Goal: Task Accomplishment & Management: Complete application form

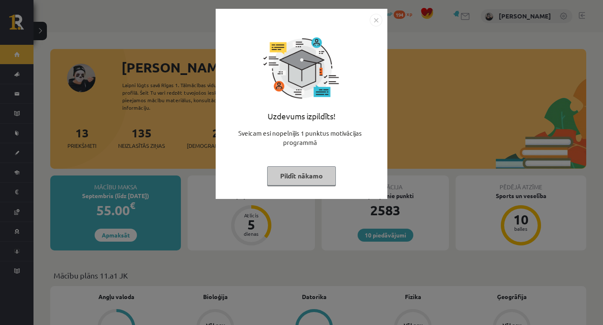
click at [365, 19] on div at bounding box center [302, 20] width 162 height 13
click at [371, 20] on img "Close" at bounding box center [375, 20] width 13 height 13
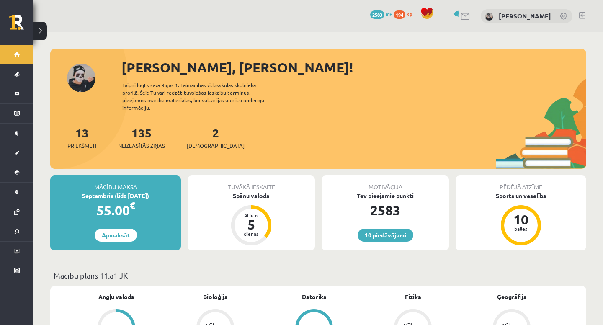
click at [247, 191] on div "Spāņu valoda" at bounding box center [250, 195] width 127 height 9
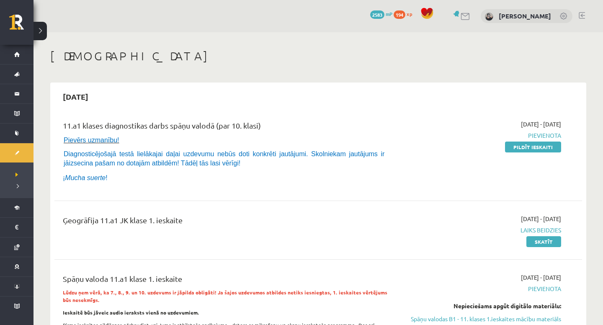
click at [349, 188] on div "11.a1 klases diagnostikas darbs spāņu valodā (par 10. klasi) Pievērs uzmanību! …" at bounding box center [317, 153] width 527 height 84
click at [546, 239] on link "Skatīt" at bounding box center [543, 241] width 35 height 11
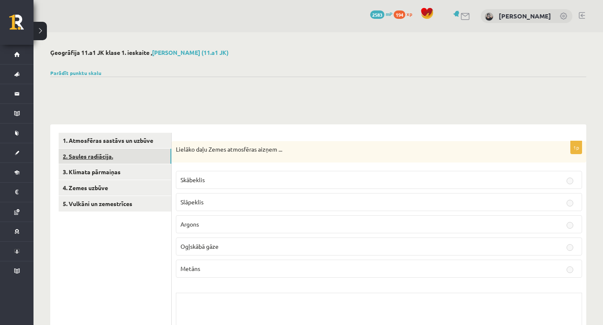
click at [139, 162] on link "2. Saules radiācija." at bounding box center [115, 156] width 113 height 15
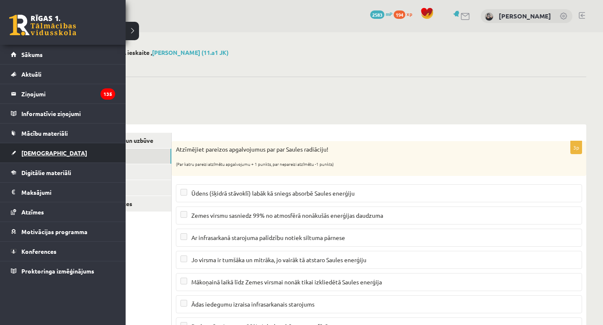
click at [36, 151] on span "[DEMOGRAPHIC_DATA]" at bounding box center [54, 153] width 66 height 8
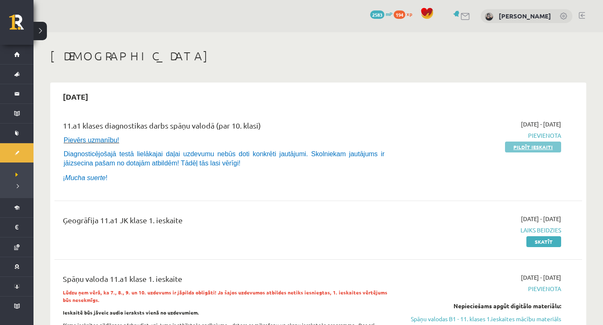
click at [514, 149] on link "Pildīt ieskaiti" at bounding box center [533, 146] width 56 height 11
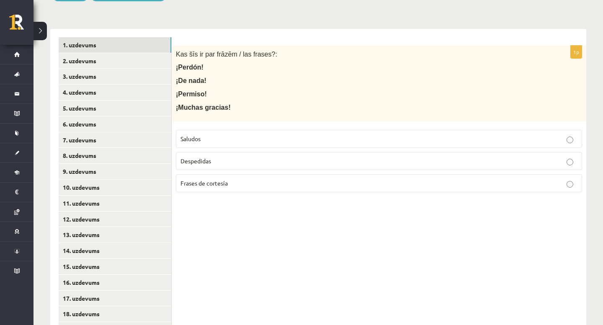
scroll to position [174, 0]
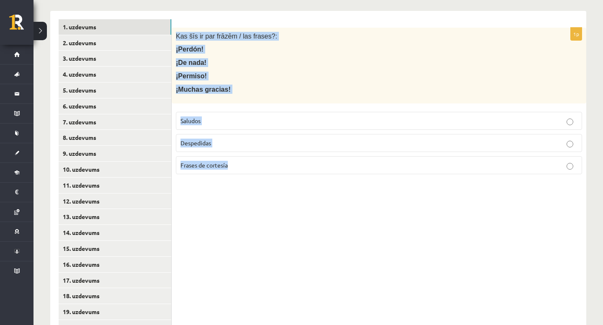
drag, startPoint x: 174, startPoint y: 34, endPoint x: 241, endPoint y: 171, distance: 152.7
click at [241, 171] on div "1p Kas šīs ir par frāzēm / las frases?: ¡Perdón! ¡De nada! ¡Permiso! ¡Muchas gr…" at bounding box center [379, 104] width 414 height 153
copy div "Kas šīs ir par frāzēm / las frases?: ¡Perdón! ¡De nada! ¡Permiso! ¡Muchas graci…"
click at [272, 93] on p "¡Muchas gracias!" at bounding box center [358, 89] width 364 height 9
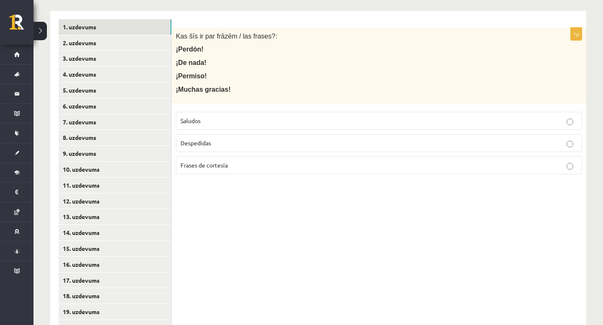
click at [258, 169] on label "Frases de cortesía" at bounding box center [379, 165] width 406 height 18
click at [105, 36] on link "2. uzdevums" at bounding box center [115, 42] width 113 height 15
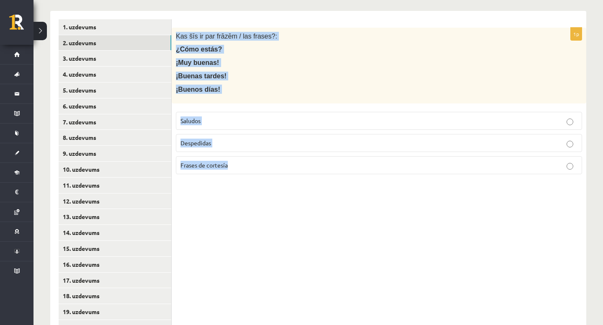
drag, startPoint x: 174, startPoint y: 36, endPoint x: 268, endPoint y: 185, distance: 176.4
click at [268, 185] on div "1p Kas šīs ir par frāzēm / las frases?: ¿Cómo estás? ¡Muy buenas! ¡Buenas tarde…" at bounding box center [379, 256] width 414 height 491
copy div "Kas šīs ir par frāzēm / las frases?: ¿Cómo estás? ¡Muy buenas! ¡Buenas tardes! …"
click at [259, 222] on div "1p Kas šīs ir par frāzēm / las frases?: ¿Cómo estás? ¡Muy buenas! ¡Buenas tarde…" at bounding box center [379, 256] width 414 height 491
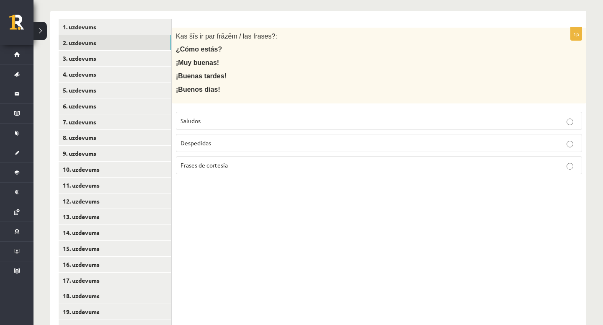
click at [252, 122] on p "Saludos" at bounding box center [378, 120] width 397 height 9
click at [122, 54] on link "3. uzdevums" at bounding box center [115, 58] width 113 height 15
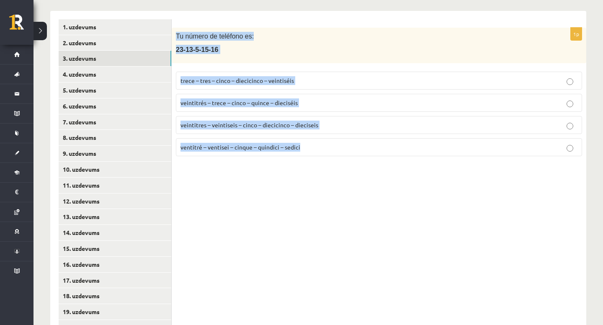
drag, startPoint x: 176, startPoint y: 34, endPoint x: 361, endPoint y: 187, distance: 239.8
click at [361, 187] on div "1p Tu número de teléfono es: [PHONE_NUMBER] trece – tres – cinco – diecicinco –…" at bounding box center [379, 256] width 414 height 491
copy div "Tu número de teléfono es: [PHONE_NUMBER] trece – tres – cinco – diecicinco – ve…"
click at [349, 32] on p "Tu número de teléfono es:" at bounding box center [358, 36] width 364 height 9
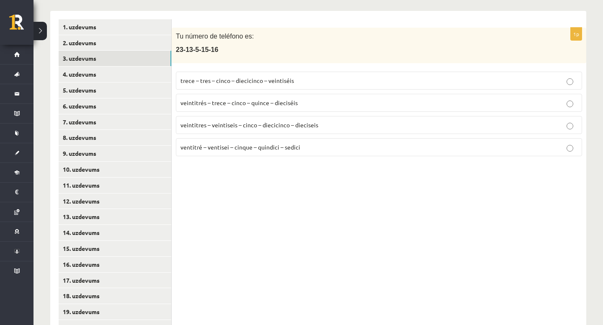
click at [260, 102] on span "veintitrés – trece – cinco – quince – dieciséis" at bounding box center [238, 103] width 117 height 8
click at [131, 80] on link "4. uzdevums" at bounding box center [115, 74] width 113 height 15
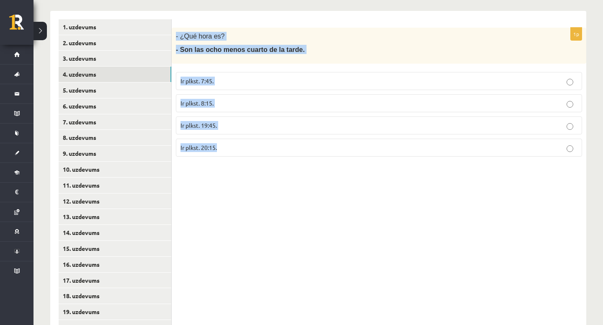
drag, startPoint x: 176, startPoint y: 36, endPoint x: 245, endPoint y: 148, distance: 131.3
click at [245, 148] on div "1p - ¿Qué hora es? - Son las ocho menos cuarto de la tarde. Ir plkst. 7:45. Ir …" at bounding box center [379, 96] width 414 height 136
copy div "- ¿Qué hora es? - Son las ocho menos cuarto de la tarde. Ir plkst. 7:45. Ir plk…"
click at [239, 195] on div "1p - ¿Qué hora es? - Son las ocho menos cuarto de la tarde. Ir plkst. 7:45. Ir …" at bounding box center [379, 256] width 414 height 491
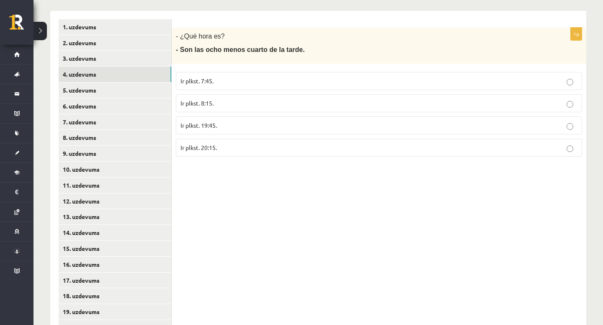
click at [254, 122] on p "Ir plkst. 19:45." at bounding box center [378, 125] width 397 height 9
click at [111, 92] on link "5. uzdevums" at bounding box center [115, 89] width 113 height 15
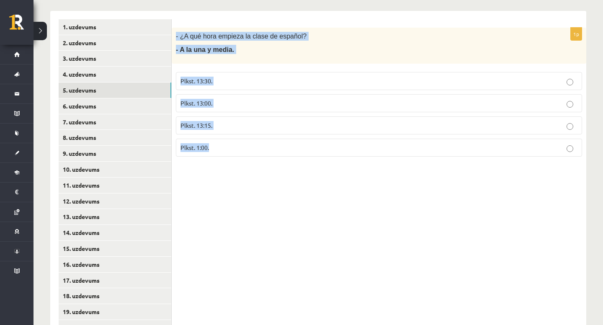
drag, startPoint x: 176, startPoint y: 36, endPoint x: 261, endPoint y: 159, distance: 148.8
click at [261, 159] on div "1p - ¿A qué hora empieza la clase de español? - A la una y media. Plkst. 13:30.…" at bounding box center [379, 96] width 414 height 136
copy div "- ¿A qué hora empieza la clase de español? - A la una y media. Plkst. 13:30. Pl…"
click at [217, 85] on p "Plkst. 13:30." at bounding box center [378, 81] width 397 height 9
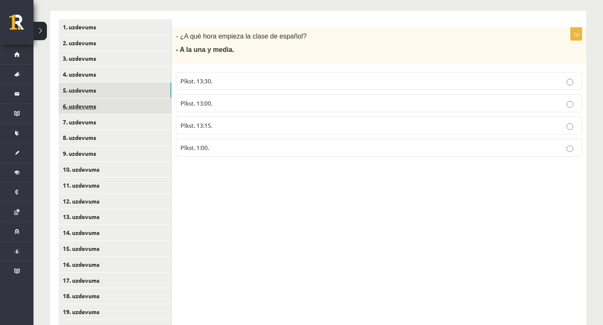
click at [138, 103] on link "6. uzdevums" at bounding box center [115, 105] width 113 height 15
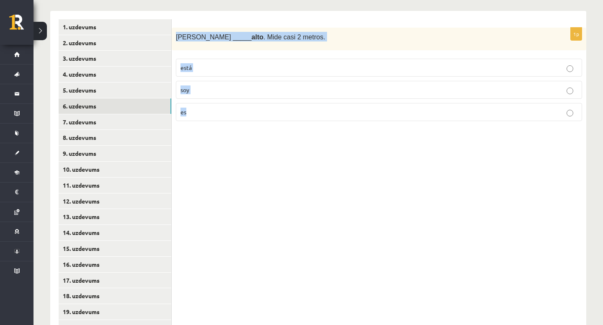
drag, startPoint x: 176, startPoint y: 36, endPoint x: 224, endPoint y: 125, distance: 101.7
click at [224, 125] on div "1p [PERSON_NAME] _____ alto . Mide casi 2 metros. está soy es" at bounding box center [379, 78] width 414 height 100
copy div "Antonio _____ alto . Mide casi 2 metros. está soy es"
click at [251, 10] on div "**********" at bounding box center [318, 253] width 536 height 500
click at [228, 115] on p "es" at bounding box center [378, 112] width 397 height 9
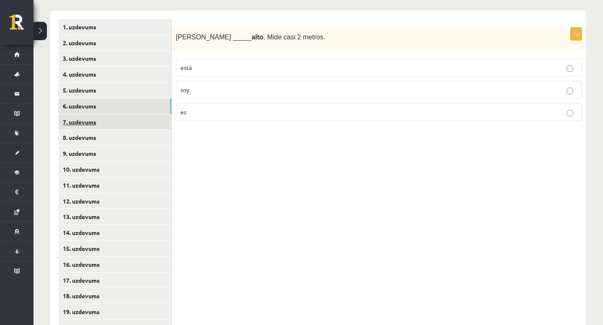
click at [106, 124] on link "7. uzdevums" at bounding box center [115, 121] width 113 height 15
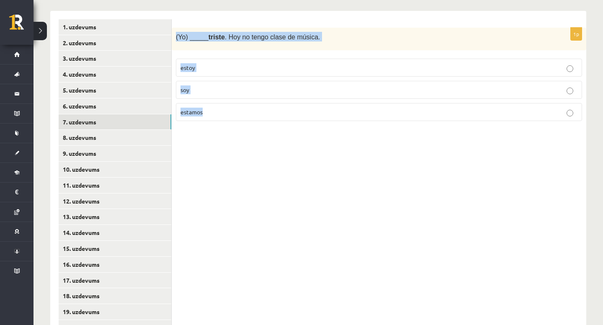
drag, startPoint x: 173, startPoint y: 35, endPoint x: 241, endPoint y: 135, distance: 121.4
click at [241, 135] on div "1p (Yo) _____ triste . Hoy no tengo clase de música. estoy soy estamos" at bounding box center [379, 256] width 414 height 491
copy div "(Yo) _____ triste . Hoy no tengo clase de música. estoy soy estamos"
click at [205, 66] on p "estoy" at bounding box center [378, 67] width 397 height 9
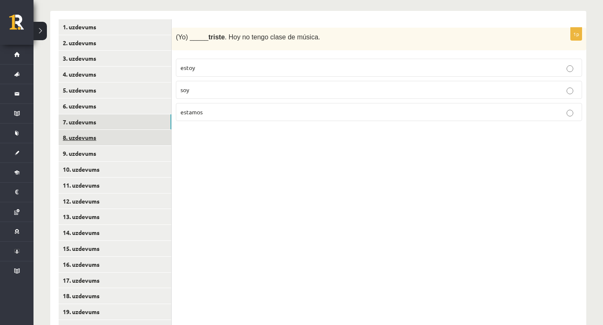
click at [113, 135] on link "8. uzdevums" at bounding box center [115, 137] width 113 height 15
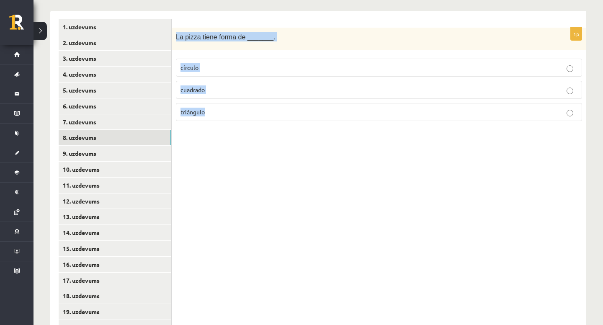
drag, startPoint x: 175, startPoint y: 36, endPoint x: 242, endPoint y: 130, distance: 115.3
click at [242, 130] on div "1p La pizza tiene forma de _______. círculo cuadrado triángulo" at bounding box center [379, 256] width 414 height 491
copy div "La pizza tiene forma de _______. círculo cuadrado triángulo"
click at [205, 68] on p "círculo" at bounding box center [378, 67] width 397 height 9
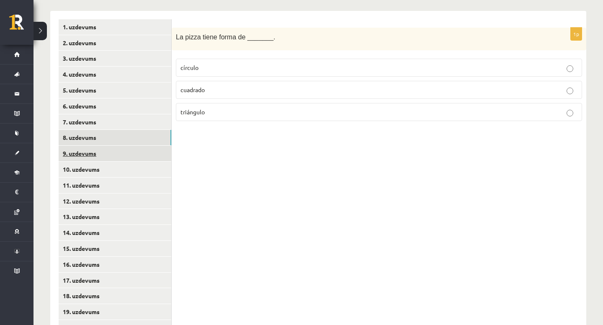
click at [122, 158] on link "9. uzdevums" at bounding box center [115, 153] width 113 height 15
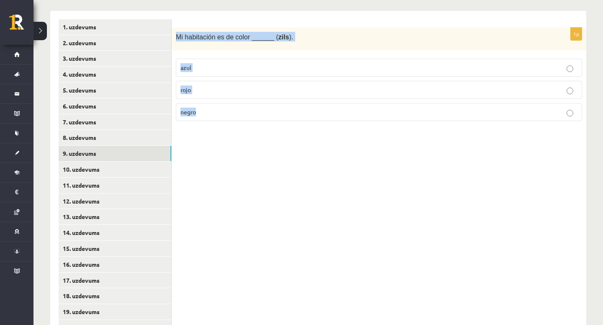
drag, startPoint x: 176, startPoint y: 35, endPoint x: 262, endPoint y: 128, distance: 127.3
click at [262, 128] on div "1p Mi habitación es de color ______ ( zils ). azul rojo negro" at bounding box center [379, 256] width 414 height 491
copy div "Mi habitación es de color ______ ( zils ). azul rojo negro"
click at [221, 70] on p "azul" at bounding box center [378, 67] width 397 height 9
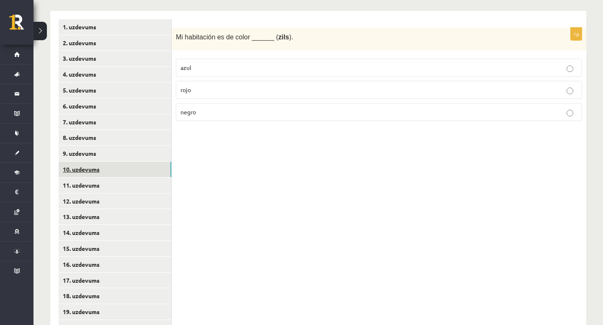
click at [141, 168] on link "10. uzdevums" at bounding box center [115, 169] width 113 height 15
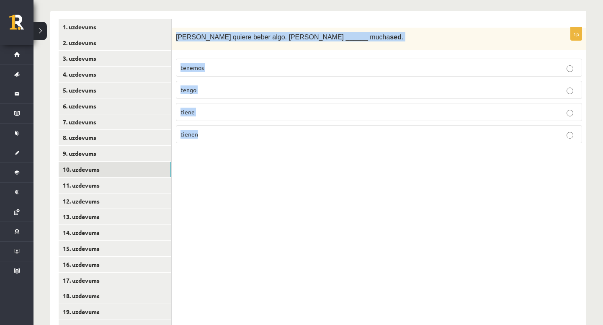
drag, startPoint x: 174, startPoint y: 36, endPoint x: 203, endPoint y: 138, distance: 105.9
click at [203, 138] on div "1p [PERSON_NAME] quiere beber algo. [PERSON_NAME] ______ mucha sed . tenemos te…" at bounding box center [379, 89] width 414 height 123
copy div "[PERSON_NAME] quiere beber algo. [PERSON_NAME] ______ mucha sed . tenemos tengo…"
click at [229, 117] on label "tiene" at bounding box center [379, 112] width 406 height 18
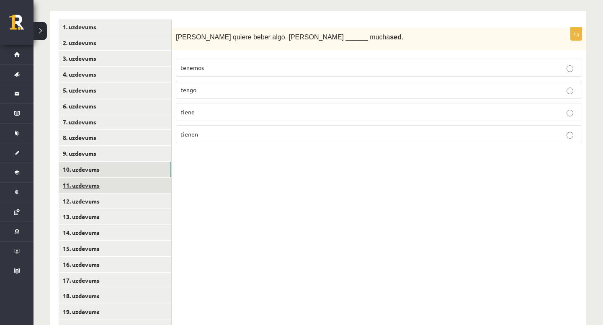
click at [136, 189] on link "11. uzdevums" at bounding box center [115, 184] width 113 height 15
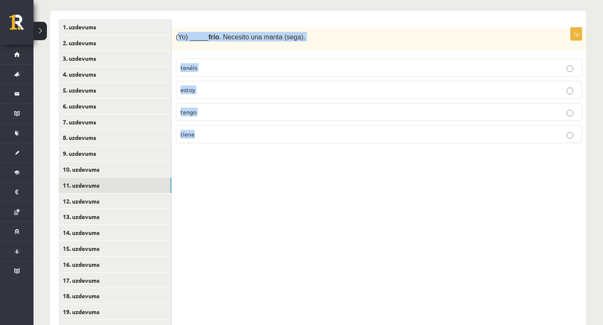
drag, startPoint x: 177, startPoint y: 36, endPoint x: 217, endPoint y: 139, distance: 110.5
click at [217, 139] on div "1p (Yo) _____ frío . Necesito una manta (sega). tenéis estoy tengo tiene" at bounding box center [379, 89] width 414 height 123
click at [218, 174] on div "1p (Yo) _____ frío . Necesito una manta (sega). tenéis estoy tengo tiene" at bounding box center [379, 256] width 414 height 491
drag, startPoint x: 174, startPoint y: 36, endPoint x: 221, endPoint y: 144, distance: 117.0
click at [221, 144] on div "1p (Yo) _____ frío . Necesito una manta (sega). tenéis estoy tengo tiene" at bounding box center [379, 89] width 414 height 123
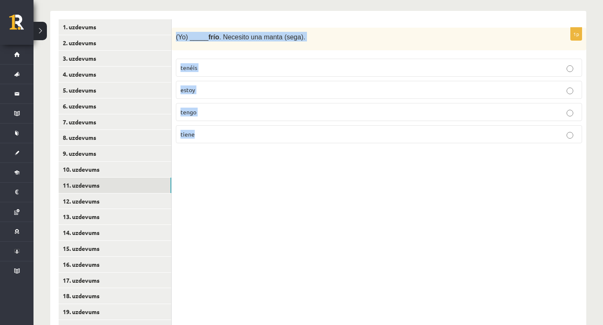
click at [216, 115] on p "tengo" at bounding box center [378, 112] width 397 height 9
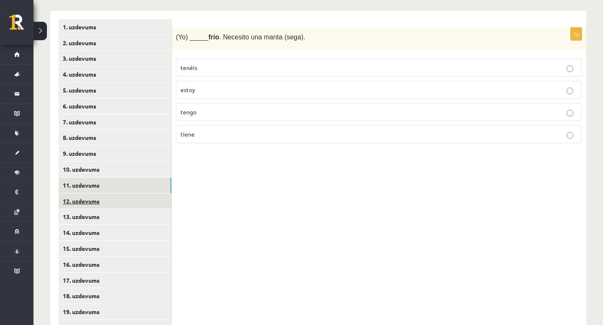
click at [146, 206] on link "12. uzdevums" at bounding box center [115, 200] width 113 height 15
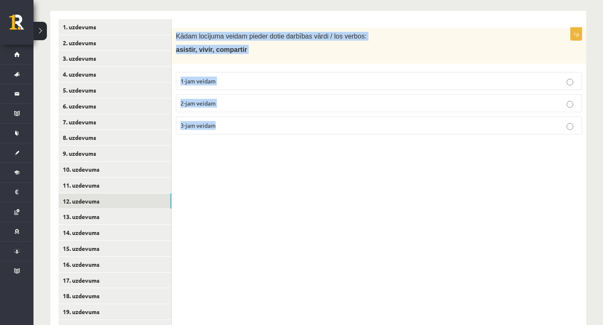
drag, startPoint x: 174, startPoint y: 34, endPoint x: 226, endPoint y: 139, distance: 116.2
click at [226, 139] on div "1p Kādam locījuma veidam pieder dotie darbības vārdi / los verbos: asistir, viv…" at bounding box center [379, 84] width 414 height 113
click at [242, 47] on p "asistir, vivir, compartir" at bounding box center [358, 49] width 364 height 9
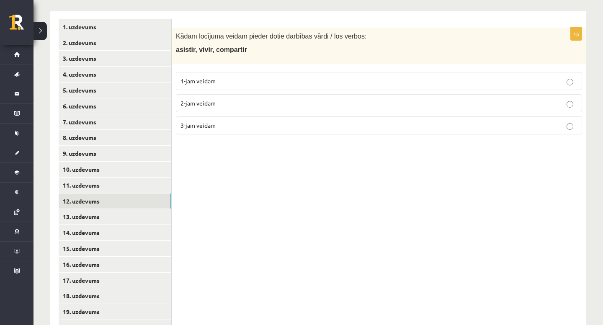
click at [206, 117] on label "3-jam veidam" at bounding box center [379, 125] width 406 height 18
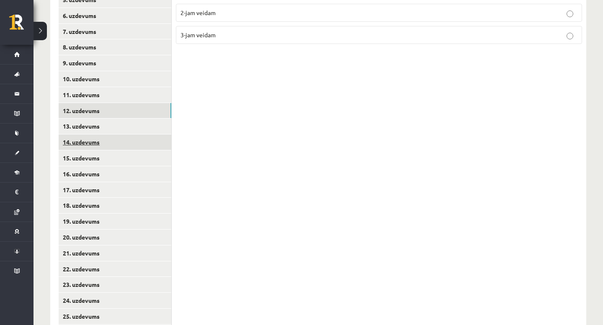
scroll to position [285, 0]
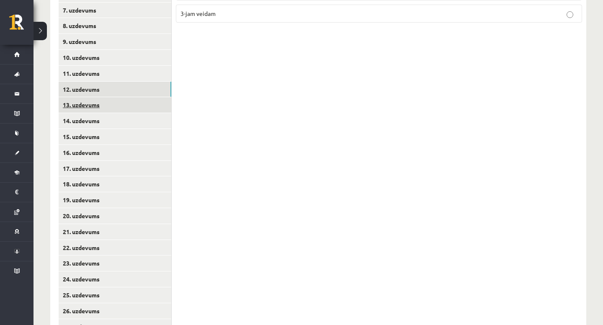
click at [127, 98] on link "13. uzdevums" at bounding box center [115, 104] width 113 height 15
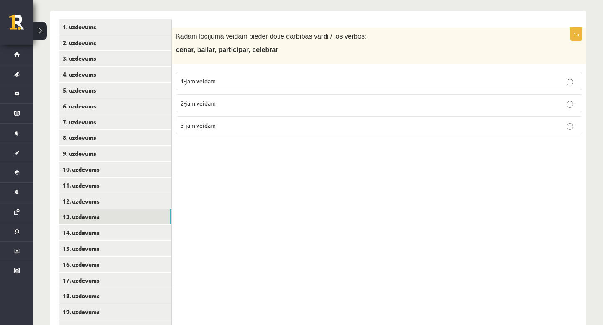
scroll to position [169, 0]
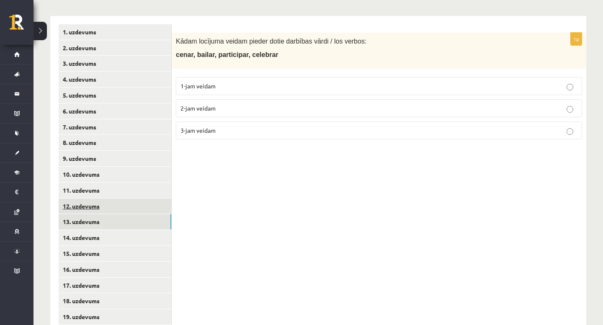
click at [146, 212] on link "12. uzdevums" at bounding box center [115, 205] width 113 height 15
click at [142, 226] on link "13. uzdevums" at bounding box center [115, 221] width 113 height 15
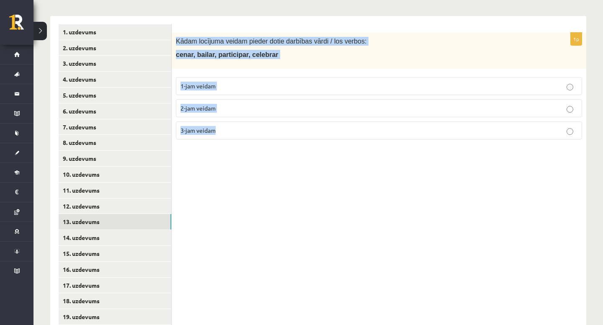
drag, startPoint x: 175, startPoint y: 41, endPoint x: 235, endPoint y: 168, distance: 139.8
click at [235, 168] on div "1p Kādam locījuma veidam pieder dotie darbības vārdi / los verbos: cenar, baila…" at bounding box center [379, 261] width 414 height 491
click at [202, 81] on label "1-jam veidam" at bounding box center [379, 86] width 406 height 18
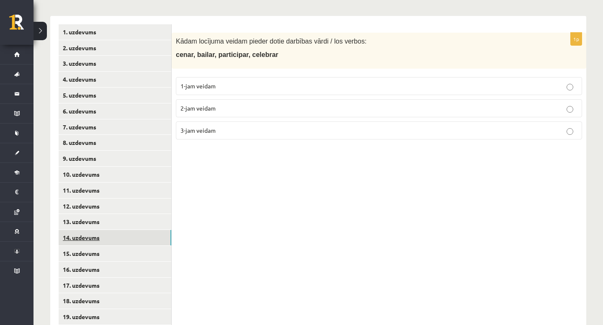
click at [119, 237] on link "14. uzdevums" at bounding box center [115, 237] width 113 height 15
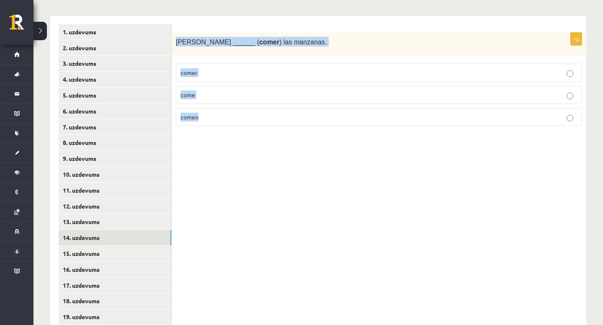
drag, startPoint x: 175, startPoint y: 41, endPoint x: 273, endPoint y: 173, distance: 164.2
click at [273, 173] on div "1p [PERSON_NAME] ______ ( comer ) las manzanas. comer come comen" at bounding box center [379, 261] width 414 height 491
click at [200, 94] on p "come" at bounding box center [378, 94] width 397 height 9
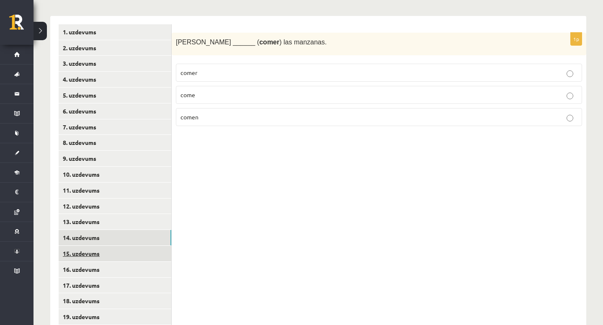
click at [149, 254] on link "15. uzdevums" at bounding box center [115, 253] width 113 height 15
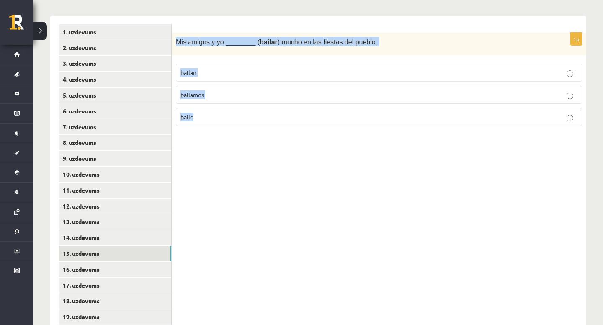
drag, startPoint x: 175, startPoint y: 40, endPoint x: 247, endPoint y: 135, distance: 119.5
click at [247, 135] on div "1p Mis amigos y yo ________ ( bailar ) mucho en las fiestas del pueblo. [GEOGRA…" at bounding box center [379, 261] width 414 height 491
click at [233, 95] on p "bailamos" at bounding box center [378, 94] width 397 height 9
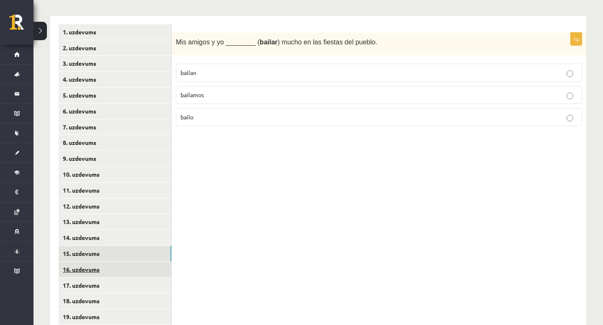
click at [151, 267] on link "16. uzdevums" at bounding box center [115, 269] width 113 height 15
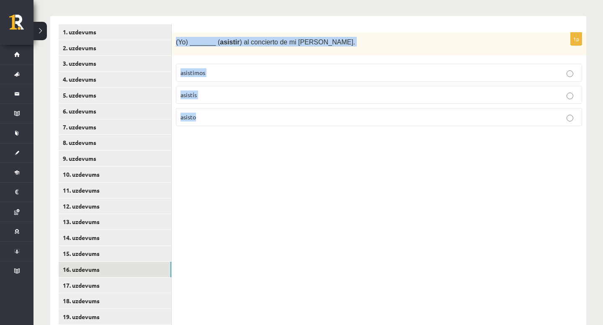
drag, startPoint x: 174, startPoint y: 41, endPoint x: 211, endPoint y: 131, distance: 96.4
click at [211, 131] on div "1p (Yo) _______ ( asistir ) al concierto de mi [PERSON_NAME]. asistimos asistís…" at bounding box center [379, 83] width 414 height 100
click at [191, 110] on label "asisto" at bounding box center [379, 117] width 406 height 18
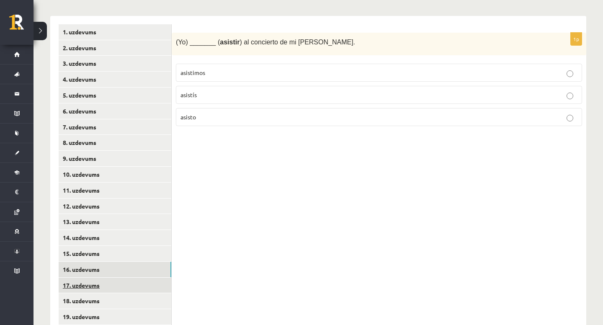
click at [153, 279] on link "17. uzdevums" at bounding box center [115, 284] width 113 height 15
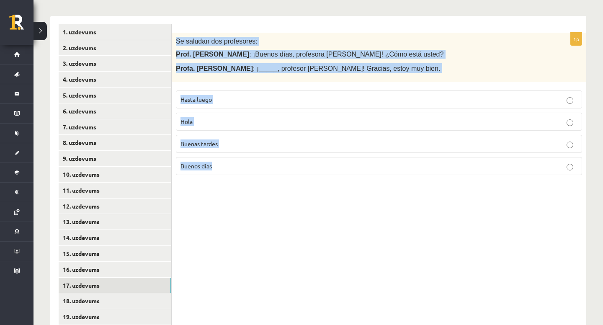
drag, startPoint x: 176, startPoint y: 39, endPoint x: 318, endPoint y: 185, distance: 203.6
click at [318, 185] on div "1p Se saludan dos profesores: Prof. [PERSON_NAME] : ¡Buenos días, profesora [PE…" at bounding box center [379, 261] width 414 height 491
click at [230, 170] on label "Buenos días" at bounding box center [379, 166] width 406 height 18
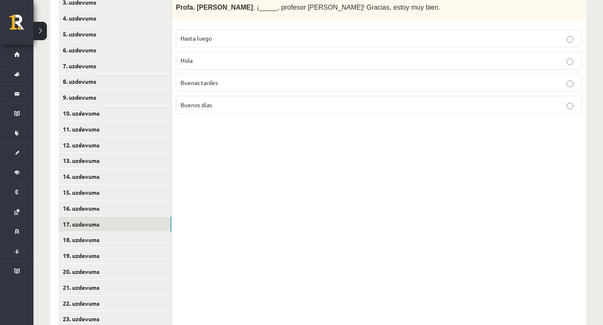
scroll to position [242, 0]
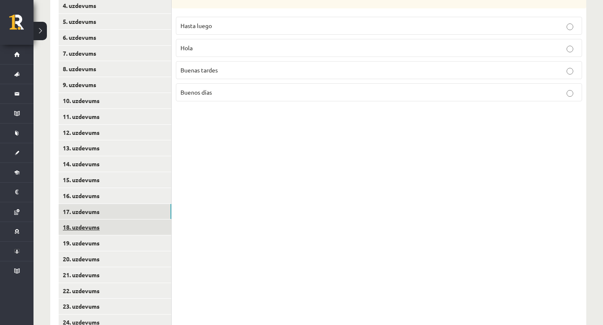
click at [142, 223] on link "18. uzdevums" at bounding box center [115, 226] width 113 height 15
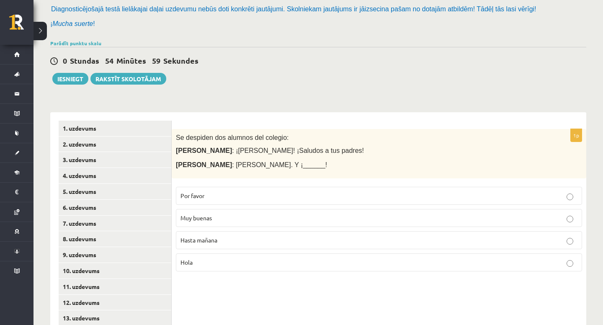
scroll to position [41, 0]
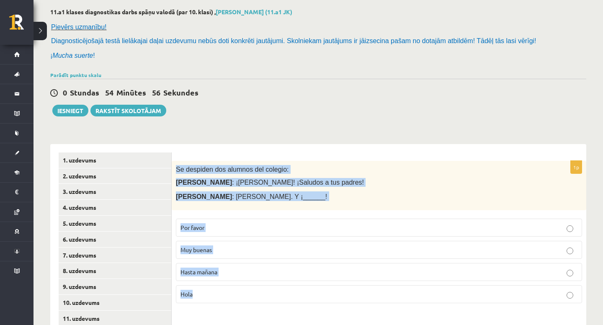
drag, startPoint x: 175, startPoint y: 167, endPoint x: 231, endPoint y: 318, distance: 161.1
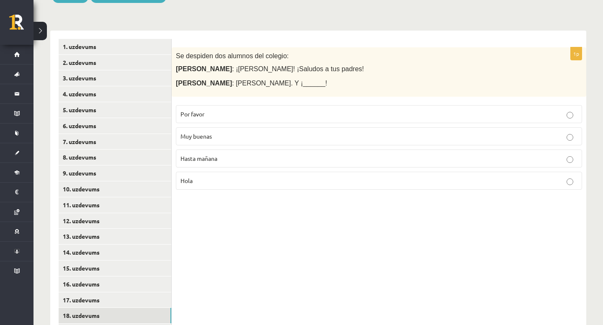
scroll to position [159, 0]
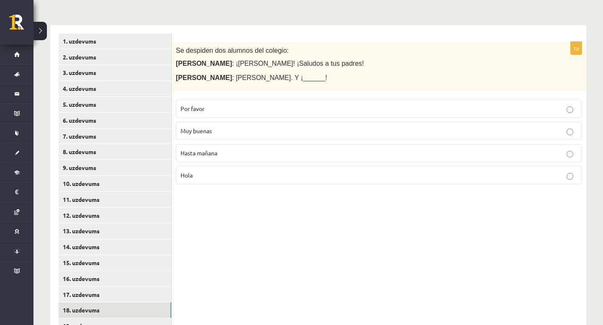
click at [240, 152] on p "Hasta mañana" at bounding box center [378, 153] width 397 height 9
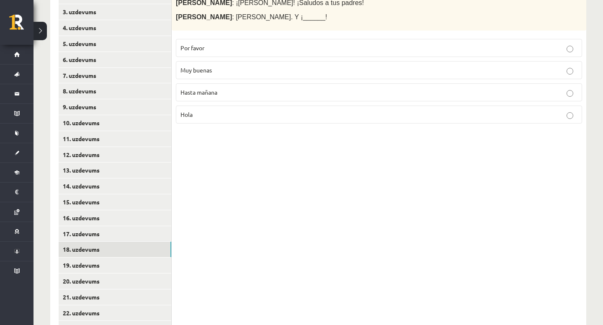
scroll to position [230, 0]
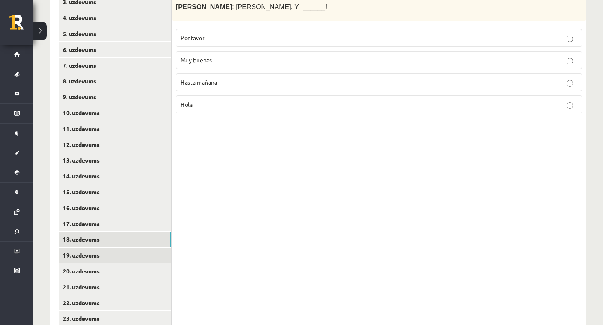
click at [153, 249] on link "19. uzdevums" at bounding box center [115, 254] width 113 height 15
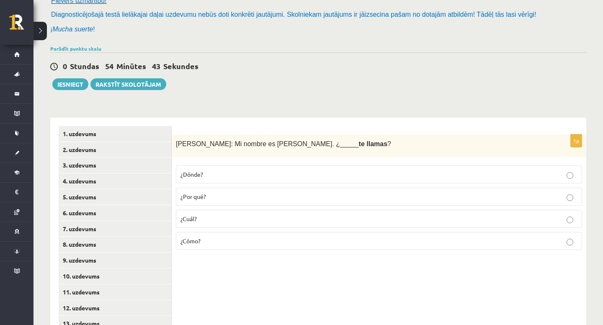
scroll to position [53, 0]
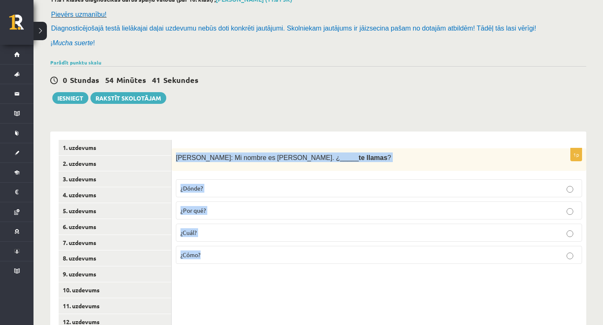
drag, startPoint x: 176, startPoint y: 156, endPoint x: 220, endPoint y: 288, distance: 139.1
click at [269, 113] on div "11.a1 klases diagnostikas darbs spāņu valodā (par 10. klasi) , [PERSON_NAME] (1…" at bounding box center [317, 309] width 569 height 660
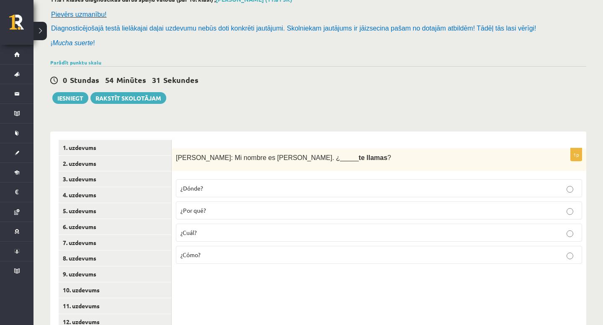
click at [230, 256] on p "¿Cómo?" at bounding box center [378, 254] width 397 height 9
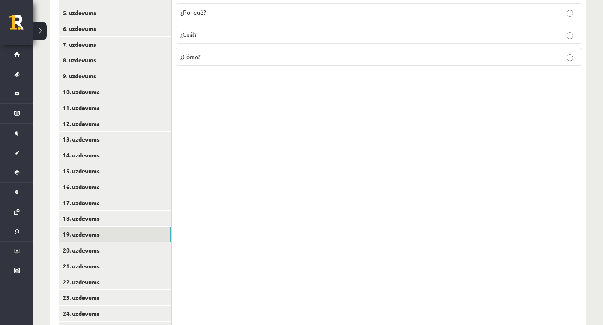
scroll to position [270, 0]
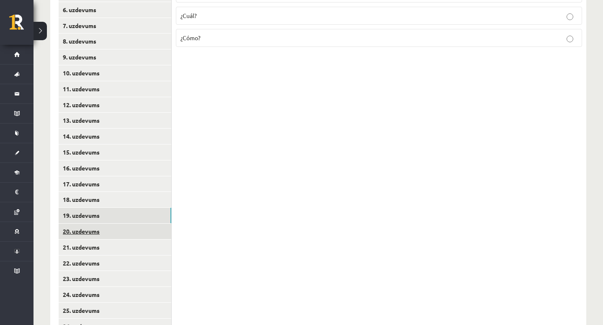
click at [151, 232] on link "20. uzdevums" at bounding box center [115, 230] width 113 height 15
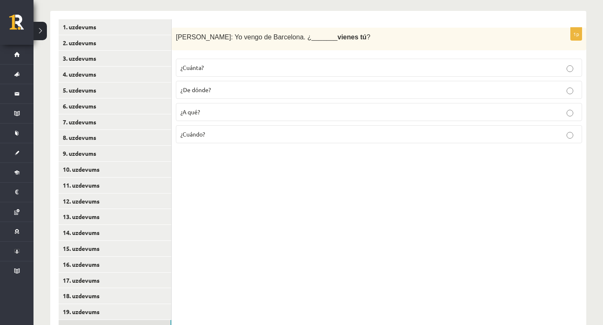
scroll to position [149, 0]
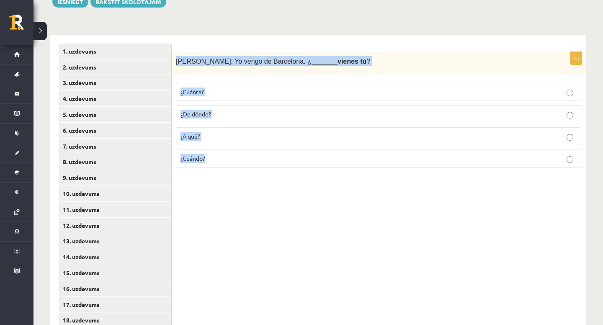
drag, startPoint x: 174, startPoint y: 59, endPoint x: 229, endPoint y: 184, distance: 137.3
click at [229, 184] on div "1p [PERSON_NAME]: Yo vengo de Barcelona. ¿_______ vienes tú ? ¿Cuánta? ¿De dónd…" at bounding box center [379, 280] width 414 height 491
click at [269, 31] on div "**********" at bounding box center [318, 277] width 536 height 500
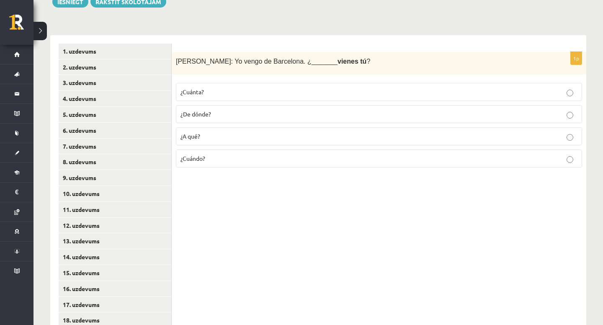
click at [403, 112] on p "¿De dónde?" at bounding box center [378, 114] width 397 height 9
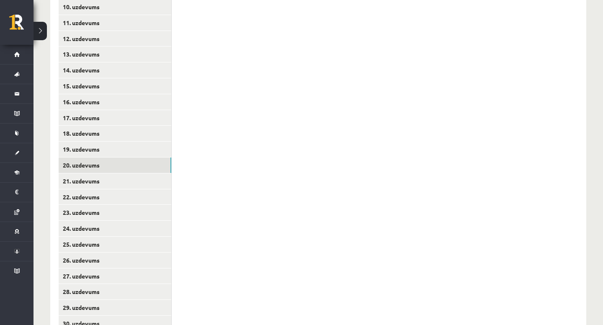
scroll to position [360, 0]
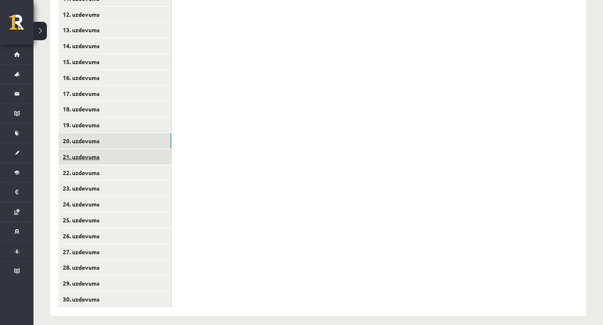
click at [147, 157] on link "21. uzdevums" at bounding box center [115, 156] width 113 height 15
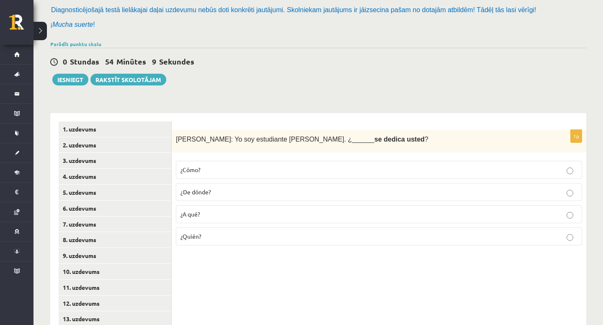
scroll to position [60, 0]
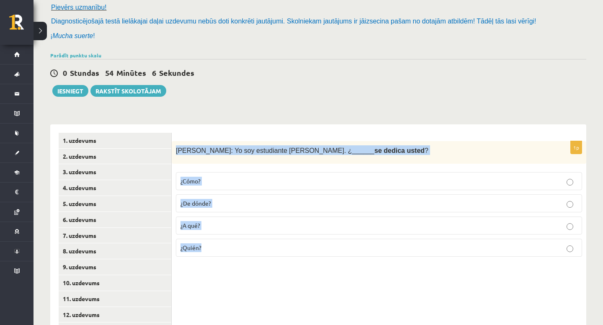
drag, startPoint x: 174, startPoint y: 148, endPoint x: 205, endPoint y: 253, distance: 109.0
click at [205, 253] on div "1p [PERSON_NAME]: Yo soy estudiante [PERSON_NAME][DEMOGRAPHIC_DATA]. ¿______ se…" at bounding box center [379, 202] width 414 height 123
click at [255, 105] on div "11.a1 klases diagnostikas darbs spāņu valodā (par 10. klasi) , [PERSON_NAME] (1…" at bounding box center [317, 302] width 569 height 660
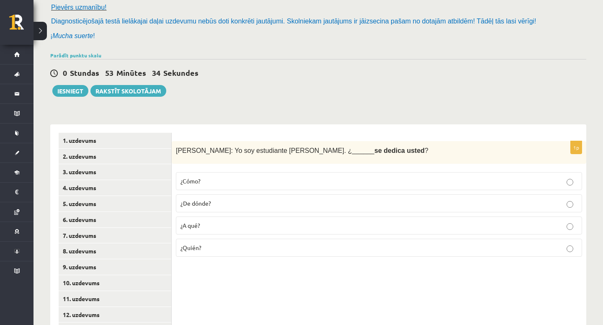
click at [236, 226] on p "¿A qué?" at bounding box center [378, 225] width 397 height 9
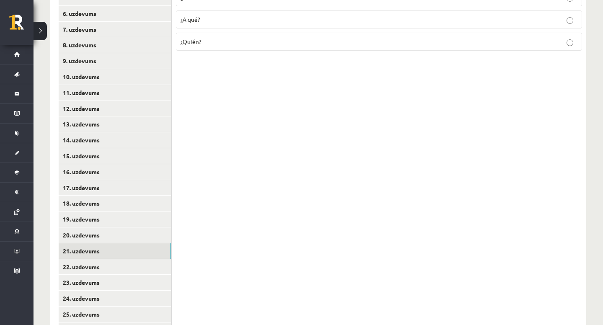
scroll to position [283, 0]
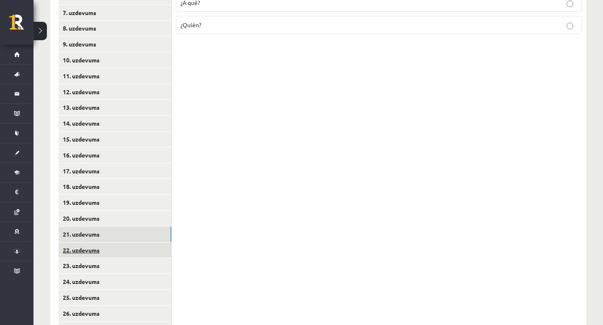
click at [158, 252] on link "22. uzdevums" at bounding box center [115, 249] width 113 height 15
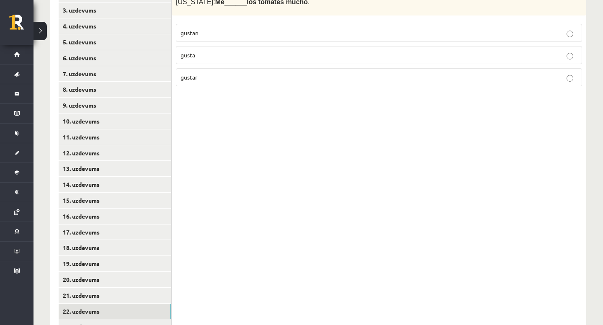
scroll to position [118, 0]
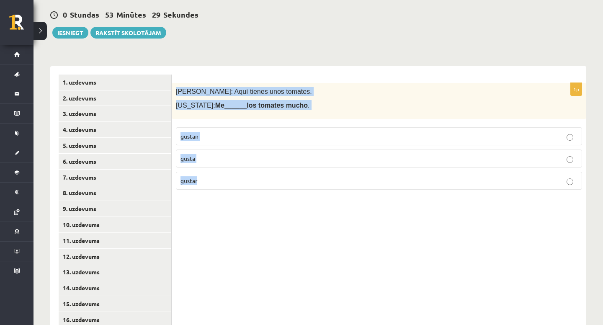
drag, startPoint x: 173, startPoint y: 89, endPoint x: 247, endPoint y: 200, distance: 133.0
click at [247, 200] on div "1p [PERSON_NAME]: Aquí tienes unos tomates. [US_STATE]: Me ______ los tomates m…" at bounding box center [379, 311] width 414 height 491
click at [272, 133] on p "gustan" at bounding box center [378, 136] width 397 height 9
drag, startPoint x: 175, startPoint y: 90, endPoint x: 209, endPoint y: 195, distance: 110.4
click at [209, 195] on div "1p [PERSON_NAME]: Aquí tienes unos tomates. [US_STATE]: Me ______ los tomates m…" at bounding box center [379, 139] width 414 height 113
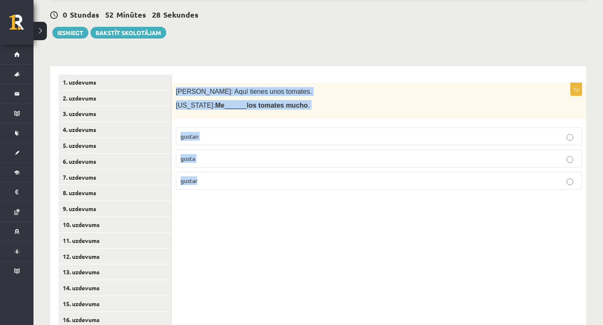
click at [261, 126] on fieldset "gustan gusta gustar" at bounding box center [379, 157] width 406 height 69
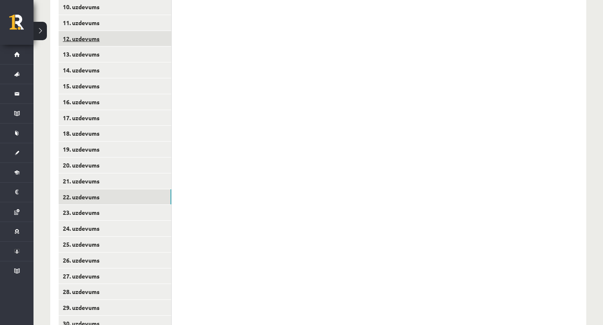
scroll to position [346, 0]
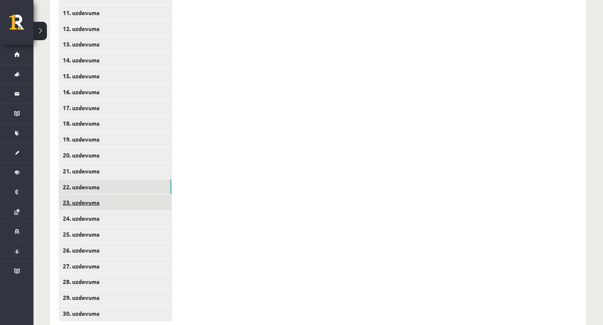
click at [150, 200] on link "23. uzdevums" at bounding box center [115, 202] width 113 height 15
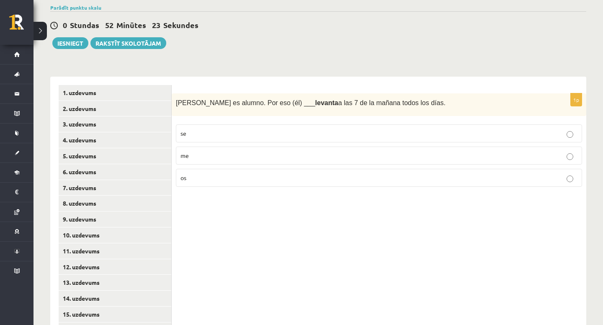
scroll to position [93, 0]
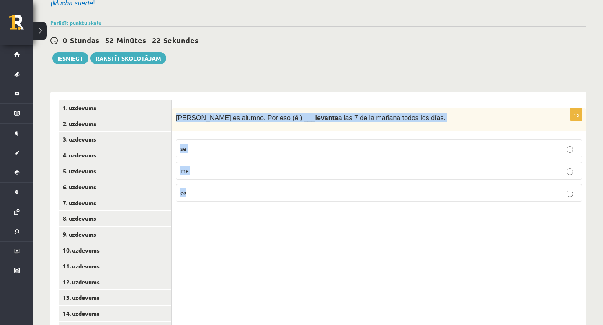
drag, startPoint x: 176, startPoint y: 117, endPoint x: 244, endPoint y: 210, distance: 115.6
click at [261, 135] on div "1p [PERSON_NAME] es alumno. Por eso (él) ___ levanta a las 7 de la [DATE] todos…" at bounding box center [379, 158] width 414 height 100
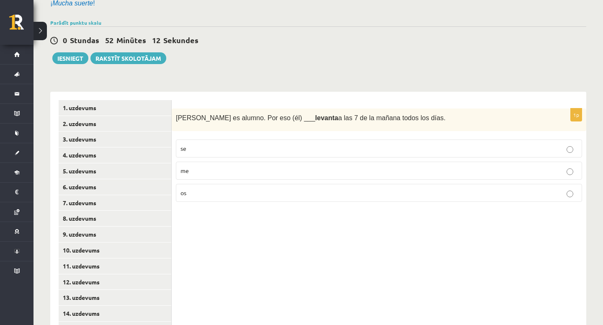
click at [258, 149] on p "se" at bounding box center [378, 148] width 397 height 9
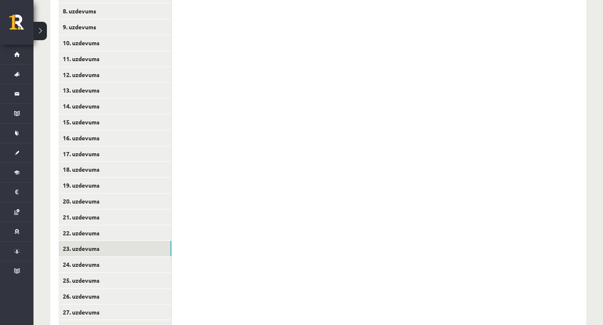
scroll to position [308, 0]
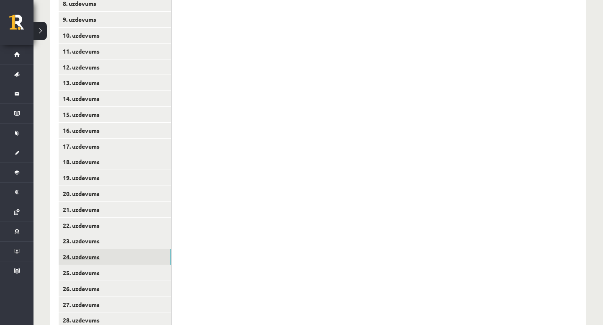
click at [157, 258] on link "24. uzdevums" at bounding box center [115, 256] width 113 height 15
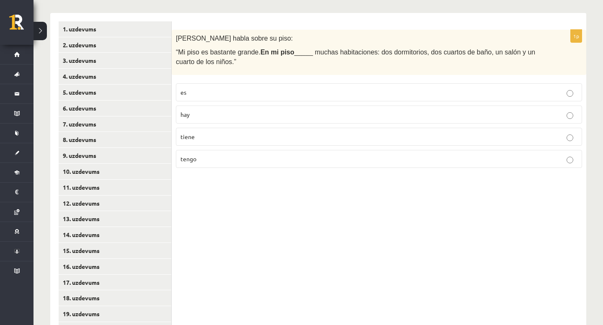
scroll to position [133, 0]
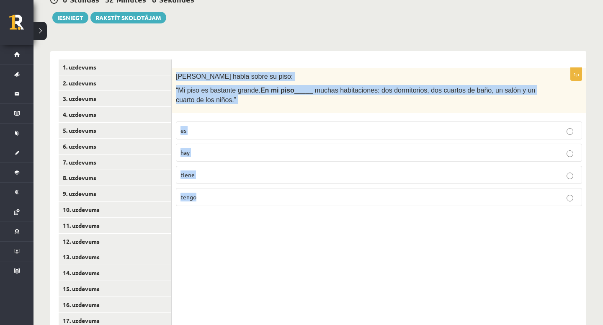
drag, startPoint x: 174, startPoint y: 74, endPoint x: 213, endPoint y: 202, distance: 133.9
click at [213, 202] on div "1p [PERSON_NAME] habla sobre su piso: “Mi piso es bastante grande. En mi piso _…" at bounding box center [379, 140] width 414 height 145
click at [205, 156] on label "hay" at bounding box center [379, 153] width 406 height 18
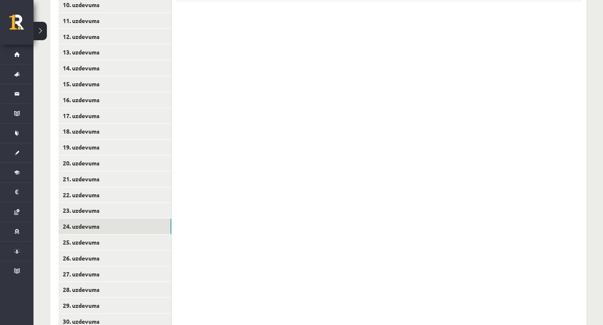
scroll to position [356, 0]
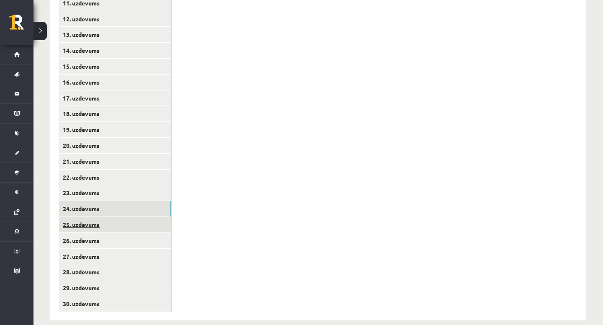
click at [136, 225] on link "25. uzdevums" at bounding box center [115, 224] width 113 height 15
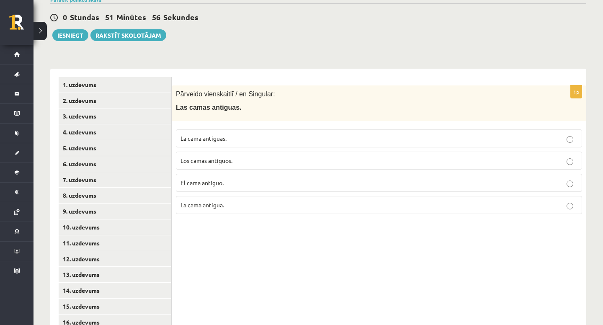
scroll to position [109, 0]
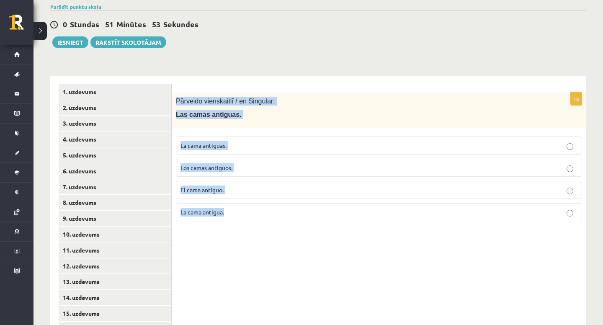
drag, startPoint x: 175, startPoint y: 101, endPoint x: 262, endPoint y: 245, distance: 168.1
click at [262, 245] on div "1p Pārveido vienskaitlī / en Singular: Las camas antiguas. La cama antiguas. Lo…" at bounding box center [379, 321] width 414 height 491
click at [221, 151] on label "La cama antiguas." at bounding box center [379, 145] width 406 height 18
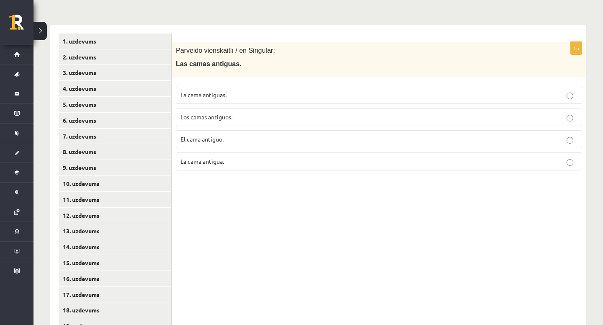
scroll to position [167, 0]
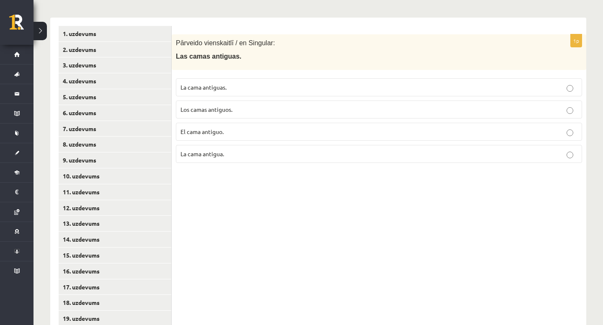
click at [261, 155] on p "La cama antigua." at bounding box center [378, 153] width 397 height 9
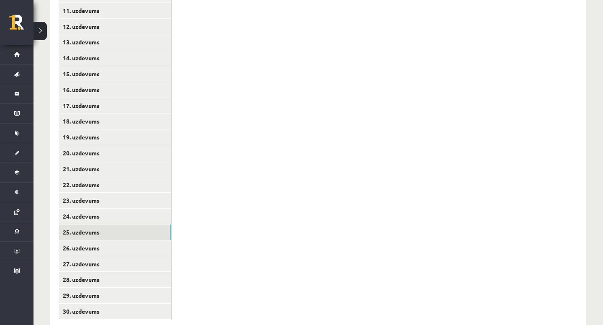
scroll to position [368, 0]
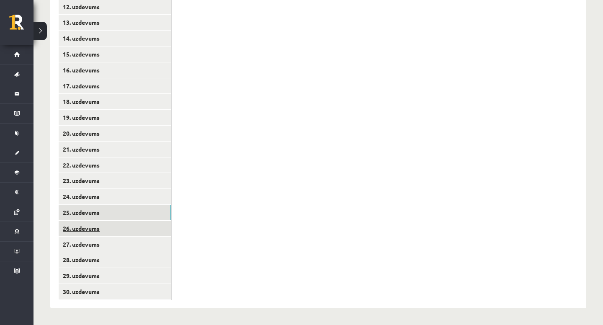
click at [162, 227] on link "26. uzdevums" at bounding box center [115, 228] width 113 height 15
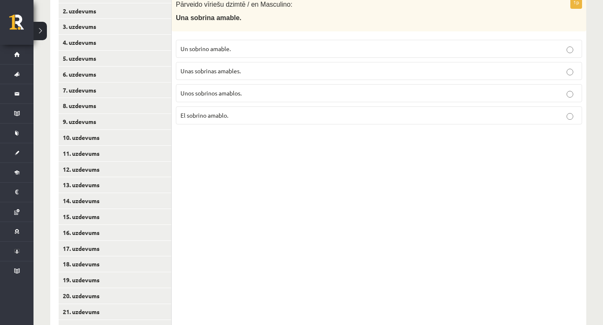
scroll to position [162, 0]
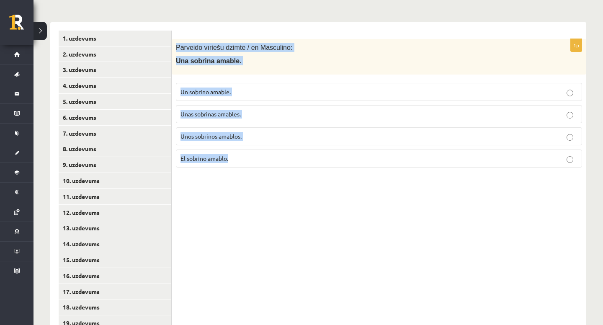
drag, startPoint x: 176, startPoint y: 46, endPoint x: 257, endPoint y: 203, distance: 176.1
click at [257, 203] on div "1p Pārveido vīriešu dzimtē / en Masculino: Una sobrina amable. Un sobrino amabl…" at bounding box center [379, 267] width 414 height 491
click at [235, 86] on label "Un sobrino amable." at bounding box center [379, 92] width 406 height 18
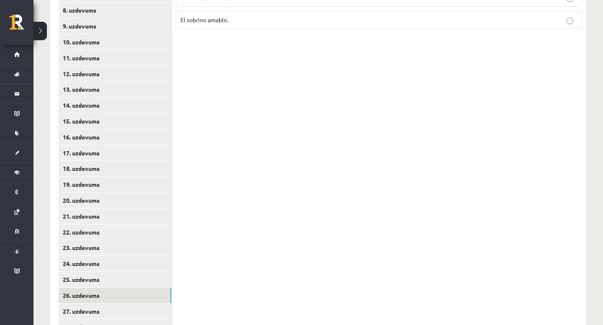
scroll to position [368, 0]
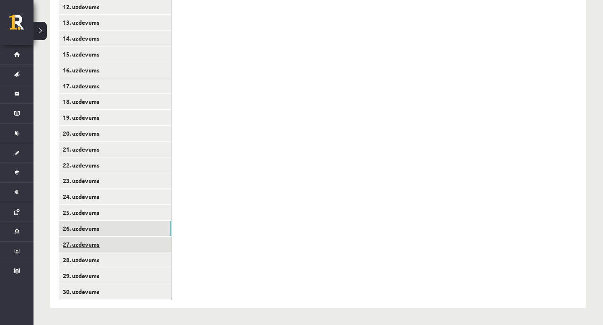
click at [157, 246] on link "27. uzdevums" at bounding box center [115, 243] width 113 height 15
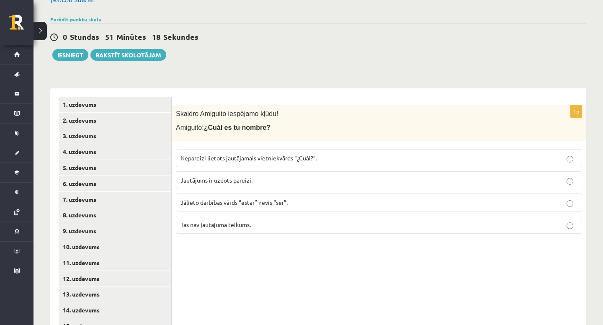
scroll to position [140, 0]
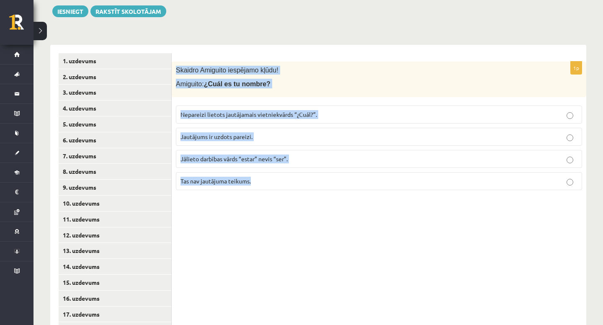
drag, startPoint x: 175, startPoint y: 67, endPoint x: 271, endPoint y: 195, distance: 159.8
click at [271, 195] on div "1p [PERSON_NAME] iespējamo kļūdu! Amiguito: ¿Cuál es tu nombre? Nepareizi lieto…" at bounding box center [379, 129] width 414 height 135
click at [254, 213] on div "1p [PERSON_NAME] iespējamo kļūdu! Amiguito: ¿Cuál es tu nombre? Nepareizi lieto…" at bounding box center [379, 290] width 414 height 491
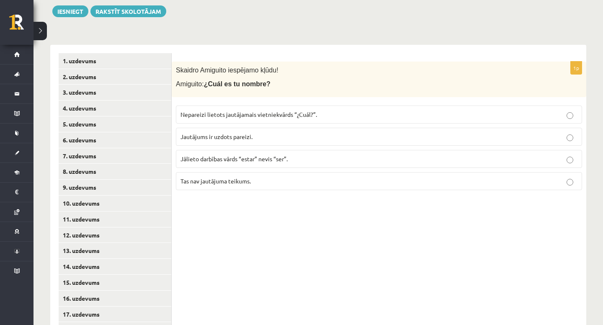
click at [254, 132] on p "Jautājums ir uzdots pareizi." at bounding box center [378, 136] width 397 height 9
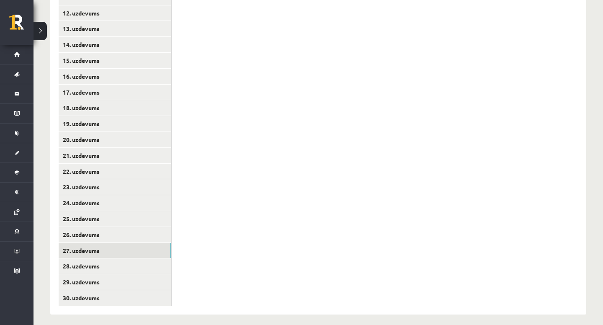
scroll to position [368, 0]
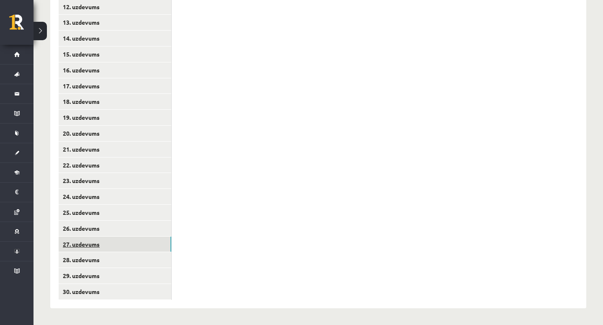
click at [144, 248] on link "27. uzdevums" at bounding box center [115, 243] width 113 height 15
click at [138, 267] on link "28. uzdevums" at bounding box center [115, 259] width 113 height 15
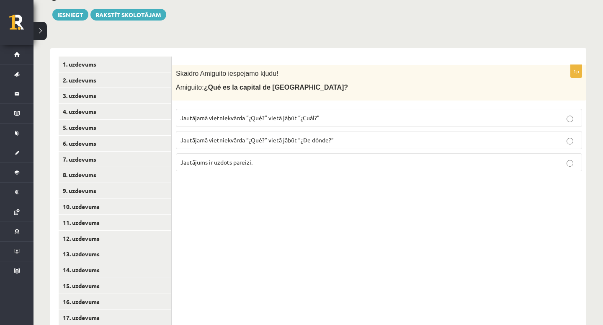
scroll to position [0, 0]
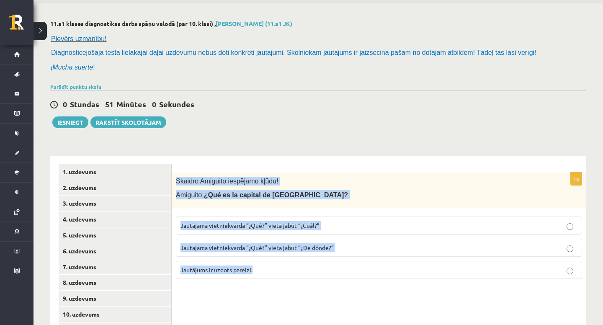
drag, startPoint x: 175, startPoint y: 207, endPoint x: 280, endPoint y: 324, distance: 157.4
click at [280, 296] on html "0 Dāvanas 2583 mP 194 xp [PERSON_NAME] Sākums Aktuāli Kā mācīties eSKOLĀ Kontak…" at bounding box center [301, 133] width 603 height 325
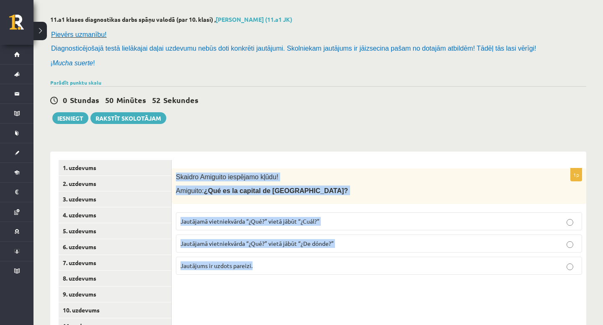
click at [270, 139] on div "11.a1 klases diagnostikas darbs spāņu valodā (par 10. klasi) , [PERSON_NAME] (1…" at bounding box center [317, 329] width 569 height 660
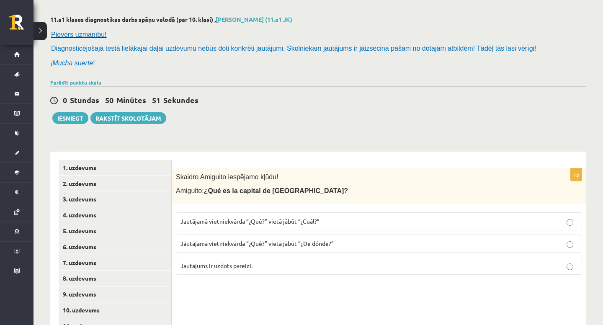
click at [301, 215] on label "Jautājamā vietniekvārda “¿Qué?” vietā jābūt “¿Cuál?”" at bounding box center [379, 221] width 406 height 18
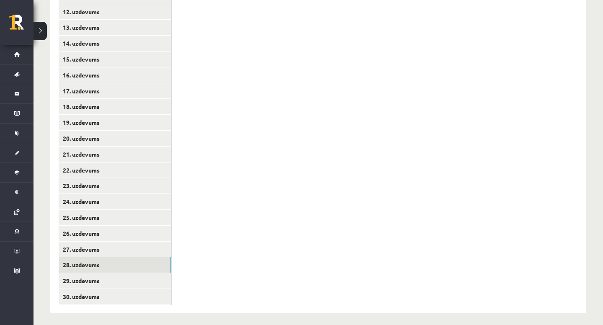
scroll to position [368, 0]
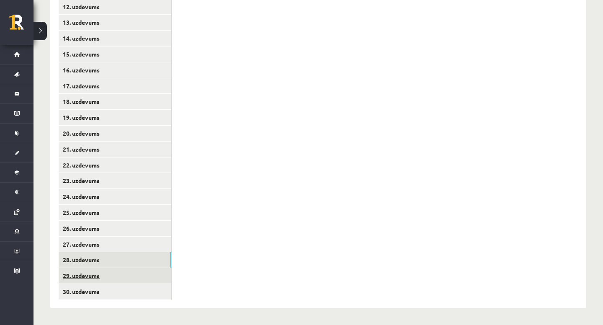
click at [144, 272] on link "29. uzdevums" at bounding box center [115, 275] width 113 height 15
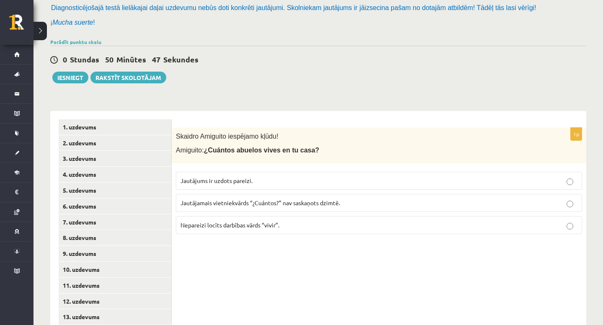
scroll to position [92, 0]
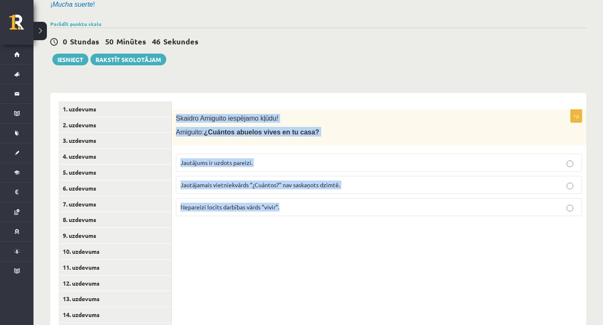
drag, startPoint x: 174, startPoint y: 116, endPoint x: 320, endPoint y: 214, distance: 176.1
click at [320, 214] on div "1p [PERSON_NAME] iespējamo kļūdu! Amiguito: ¿Cuántos abuelos vives en tu casa? …" at bounding box center [379, 166] width 414 height 113
click at [269, 205] on span "Nepareizi locīts darbības vārds “vivir”." at bounding box center [229, 207] width 99 height 8
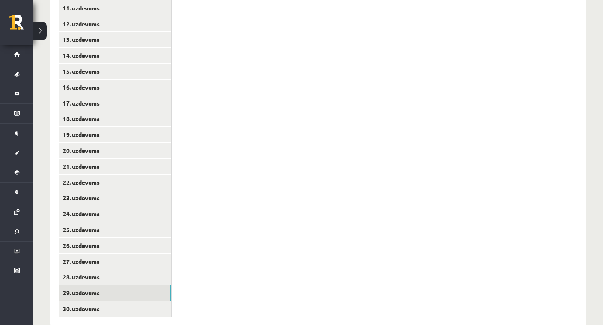
scroll to position [368, 0]
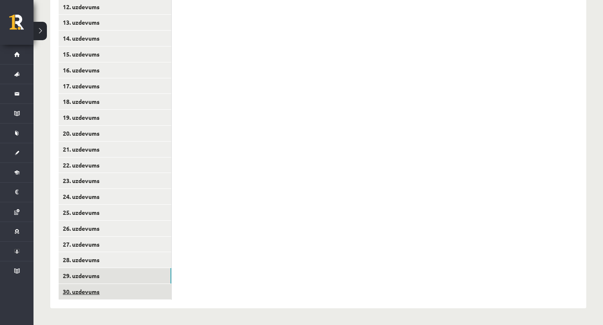
click at [156, 290] on link "30. uzdevums" at bounding box center [115, 291] width 113 height 15
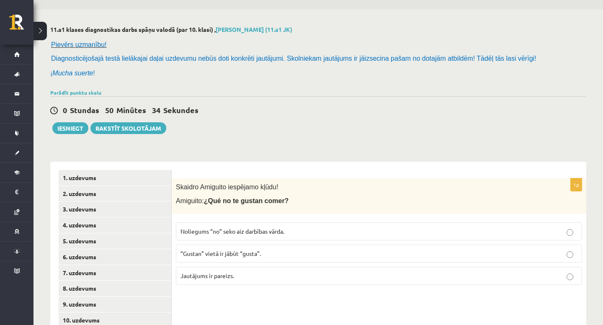
scroll to position [0, 0]
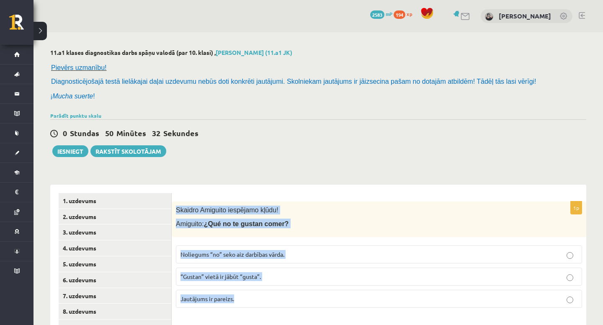
drag, startPoint x: 172, startPoint y: 208, endPoint x: 251, endPoint y: 306, distance: 126.1
click at [251, 306] on div "1p [PERSON_NAME] iespējamo kļūdu! Amiguito: ¿Qué no te gustan comer? Noliegums …" at bounding box center [379, 257] width 414 height 113
click at [342, 200] on form "1p [PERSON_NAME] iespējamo kļūdu! Amiguito: ¿Qué no te gustan comer? Noliegums …" at bounding box center [379, 253] width 398 height 121
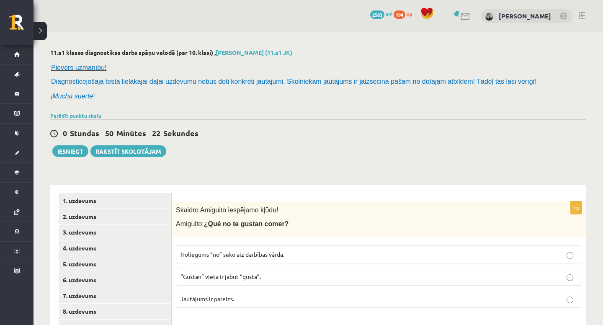
click at [316, 257] on p "Noliegums “no” seko aiz darbības vārda." at bounding box center [378, 254] width 397 height 9
